Goal: Task Accomplishment & Management: Use online tool/utility

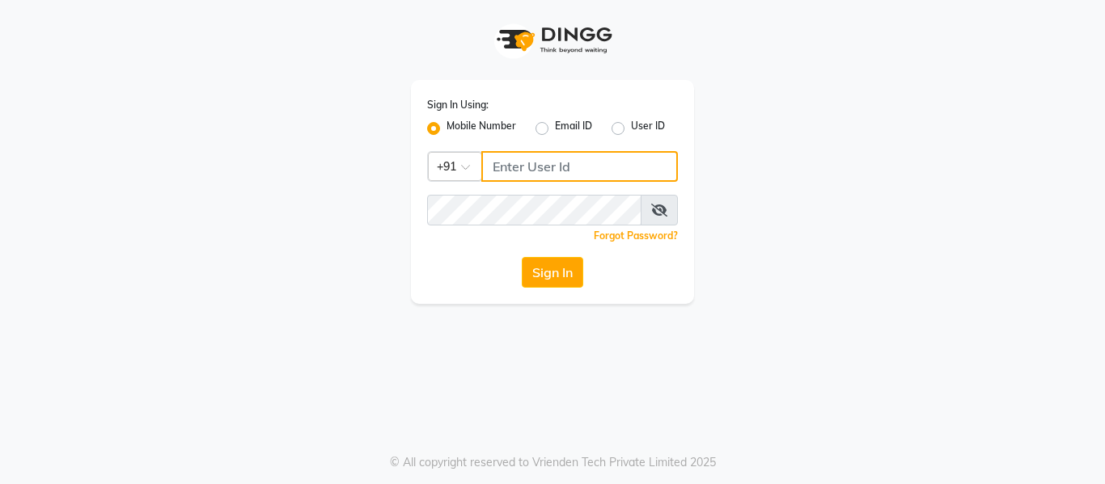
type input "7506358444"
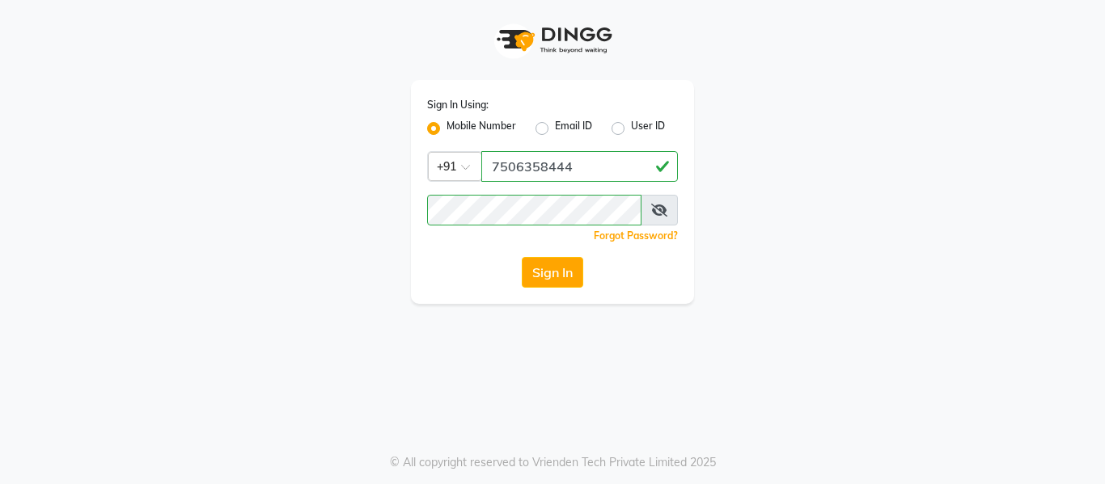
click at [555, 268] on button "Sign In" at bounding box center [552, 272] width 61 height 31
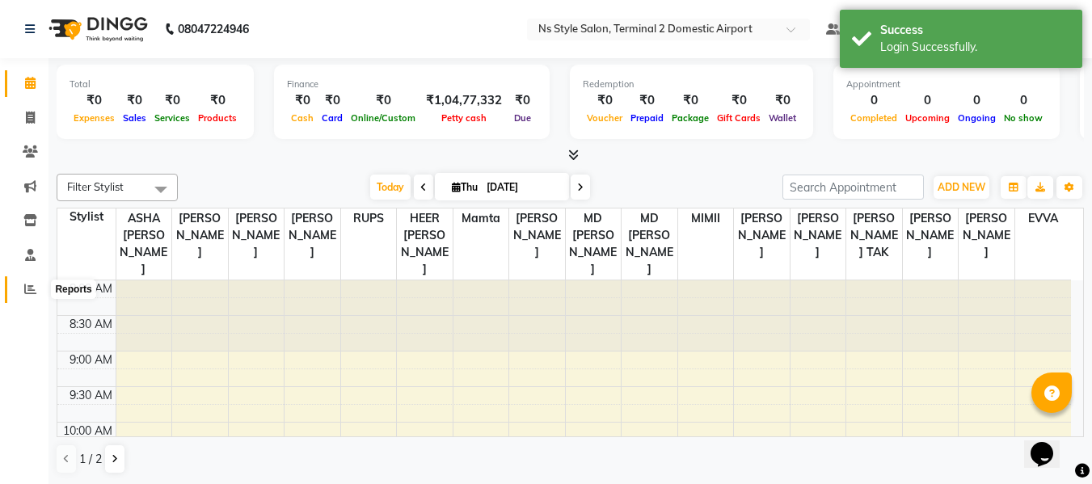
click at [24, 285] on icon at bounding box center [30, 289] width 12 height 12
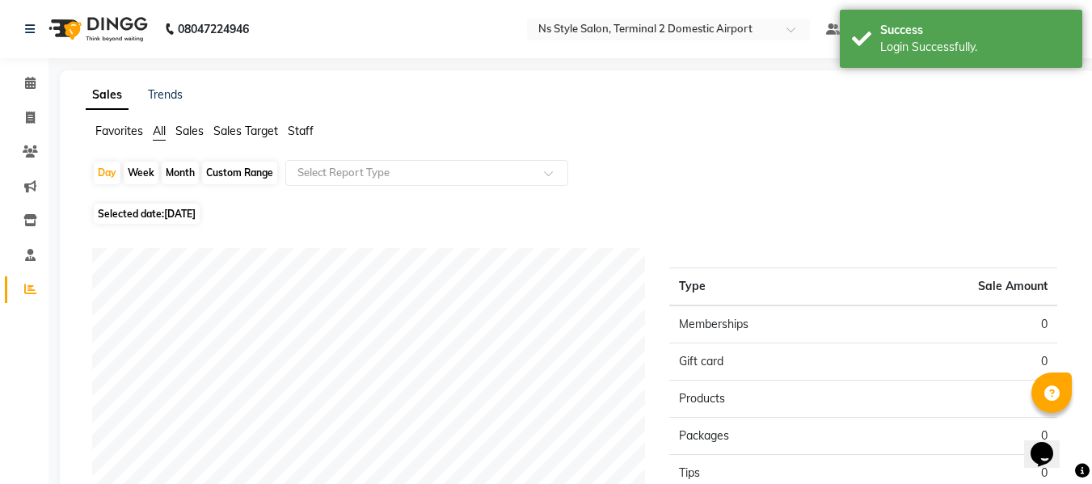
click at [300, 127] on span "Staff" at bounding box center [301, 131] width 26 height 15
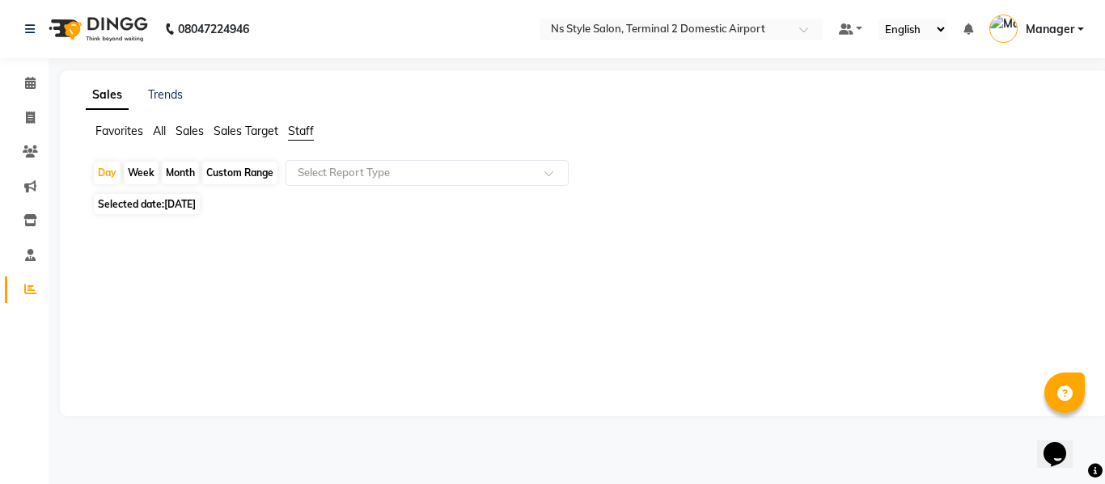
click at [173, 175] on div "Month" at bounding box center [180, 173] width 37 height 23
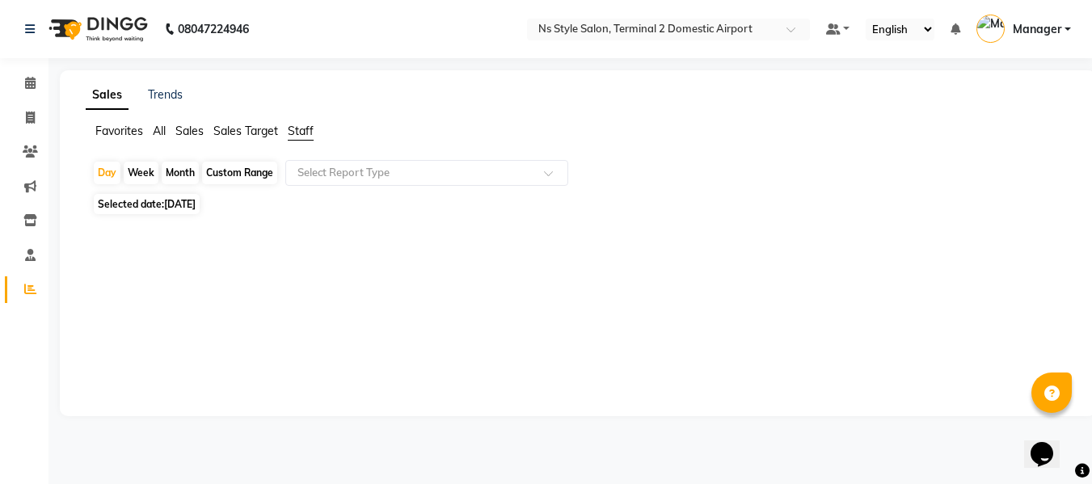
select select "9"
select select "2025"
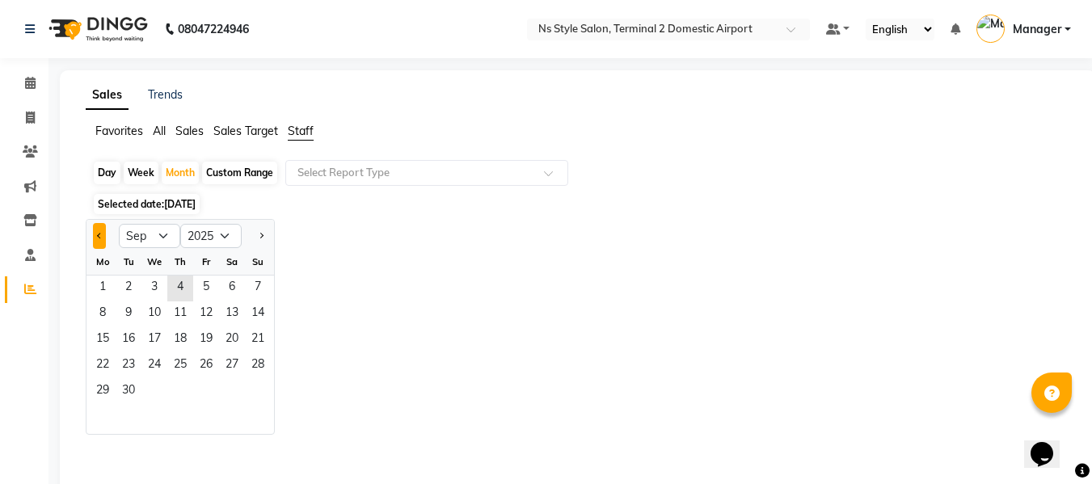
click at [96, 234] on button "Previous month" at bounding box center [99, 236] width 13 height 26
select select "8"
click at [209, 291] on span "1" at bounding box center [206, 289] width 26 height 26
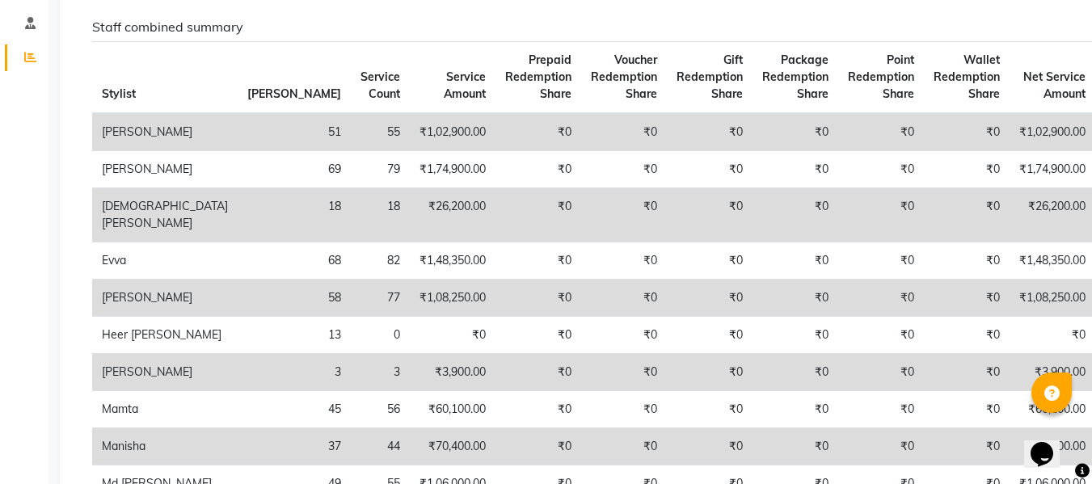
scroll to position [226, 0]
